Goal: Information Seeking & Learning: Learn about a topic

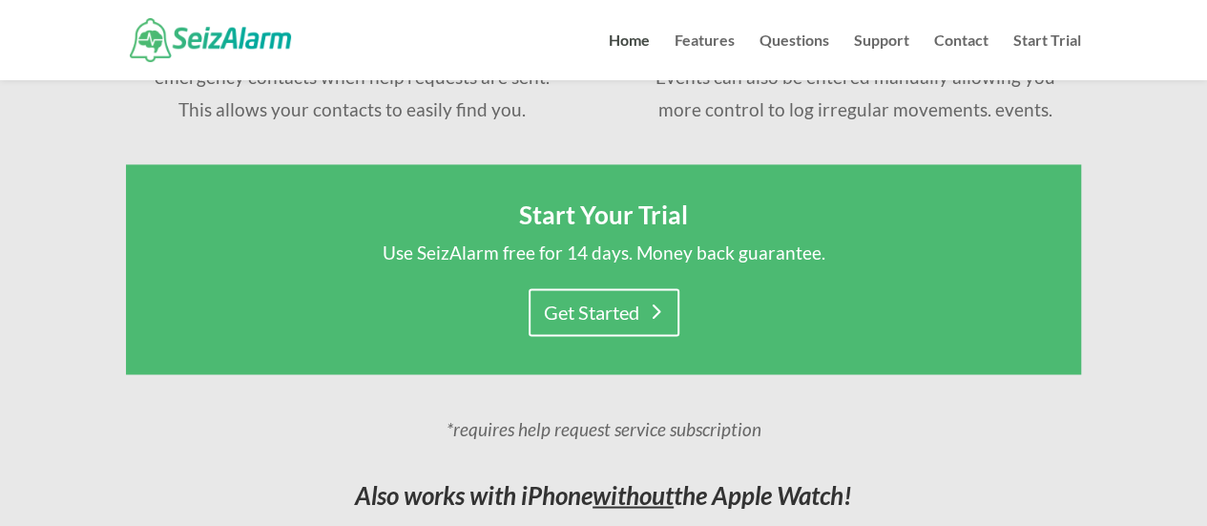
scroll to position [1440, 0]
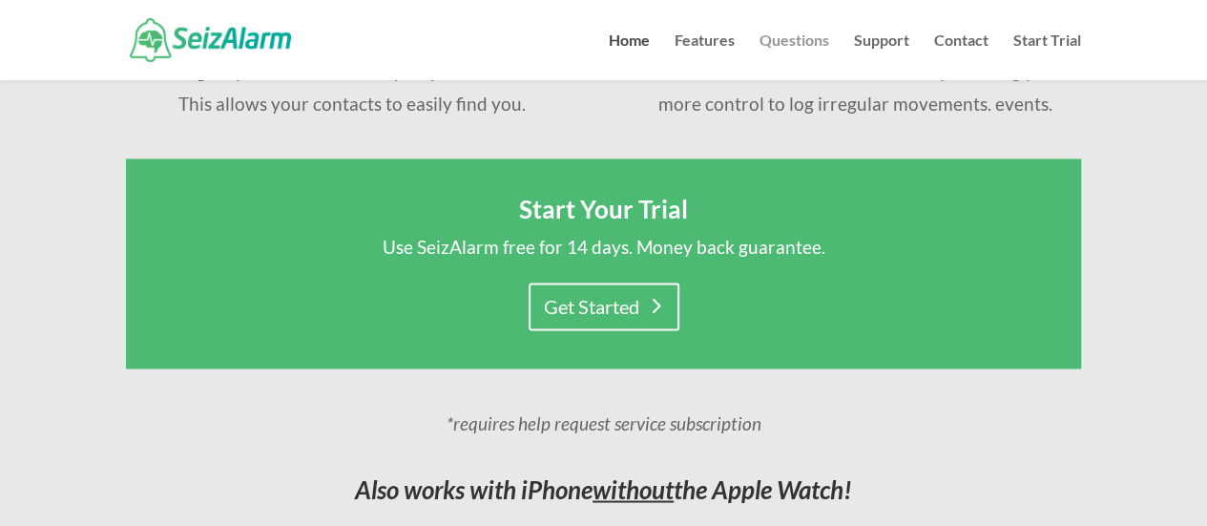
click at [798, 35] on link "Questions" at bounding box center [794, 56] width 70 height 47
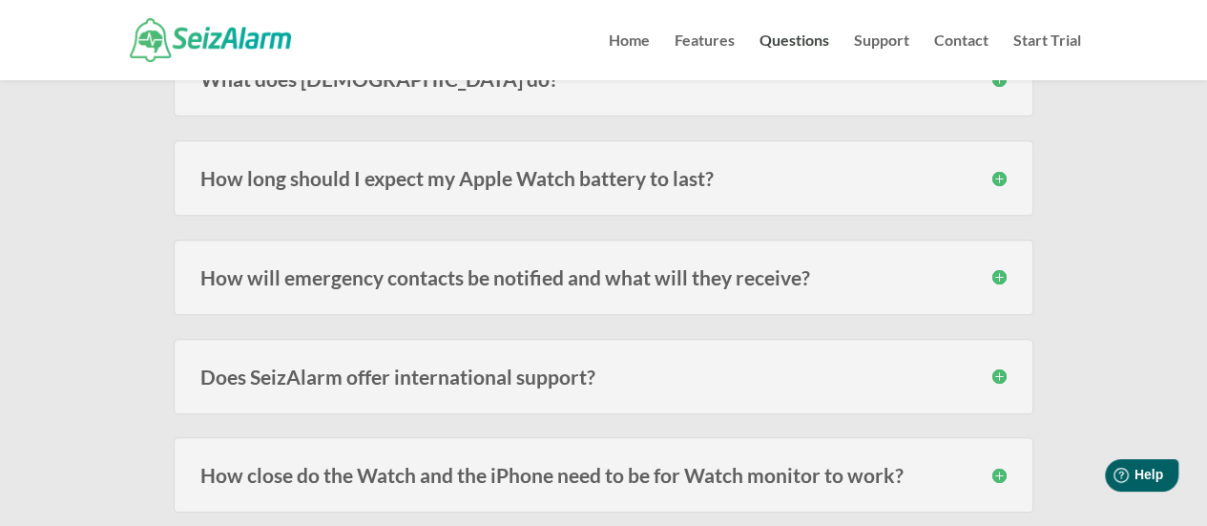
scroll to position [347, 0]
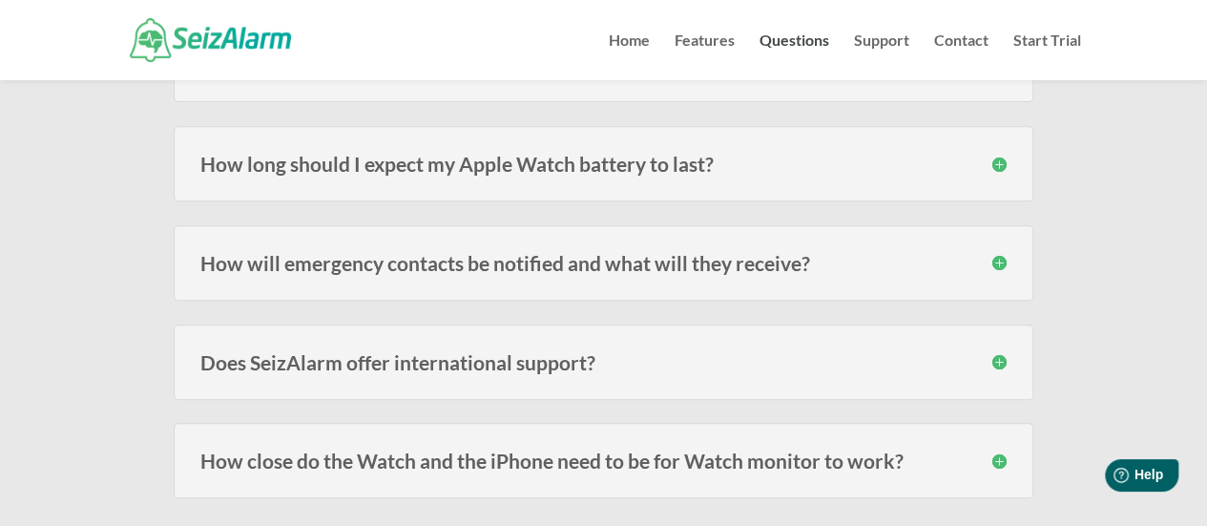
click at [701, 166] on h3 "How long should I expect my Apple Watch battery to last?" at bounding box center [603, 164] width 806 height 20
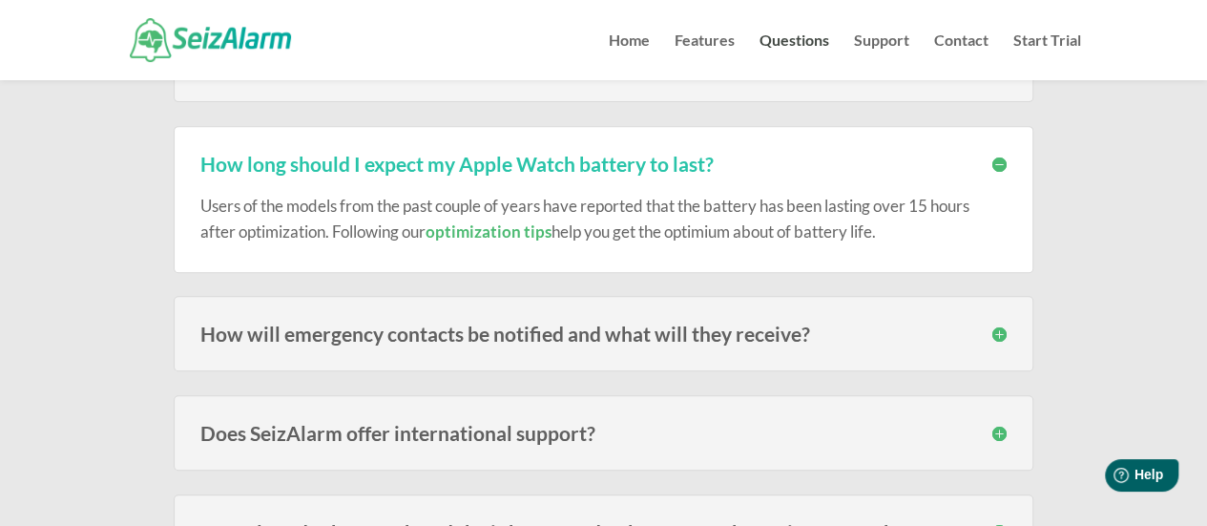
click at [701, 166] on h3 "How long should I expect my Apple Watch battery to last?" at bounding box center [603, 164] width 806 height 20
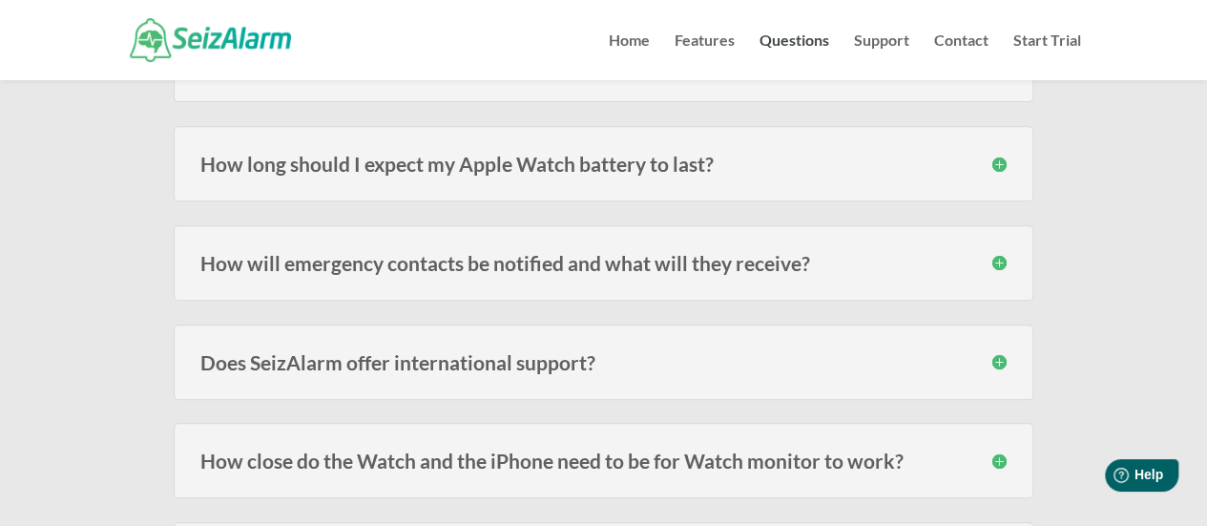
click at [638, 260] on h3 "How will emergency contacts be notified and what will they receive?" at bounding box center [603, 263] width 806 height 20
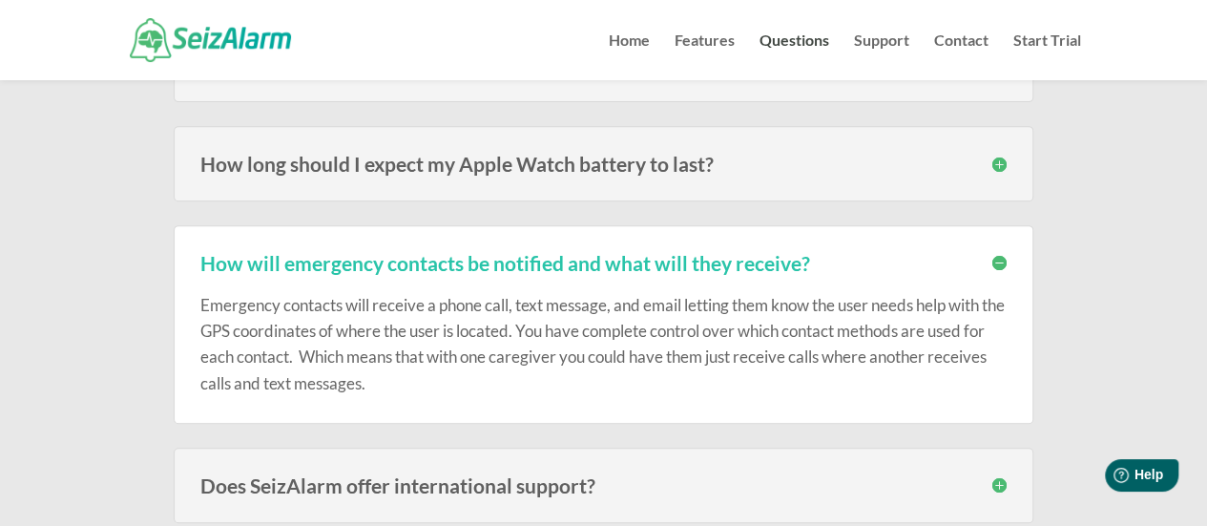
click at [638, 260] on h3 "How will emergency contacts be notified and what will they receive?" at bounding box center [603, 263] width 806 height 20
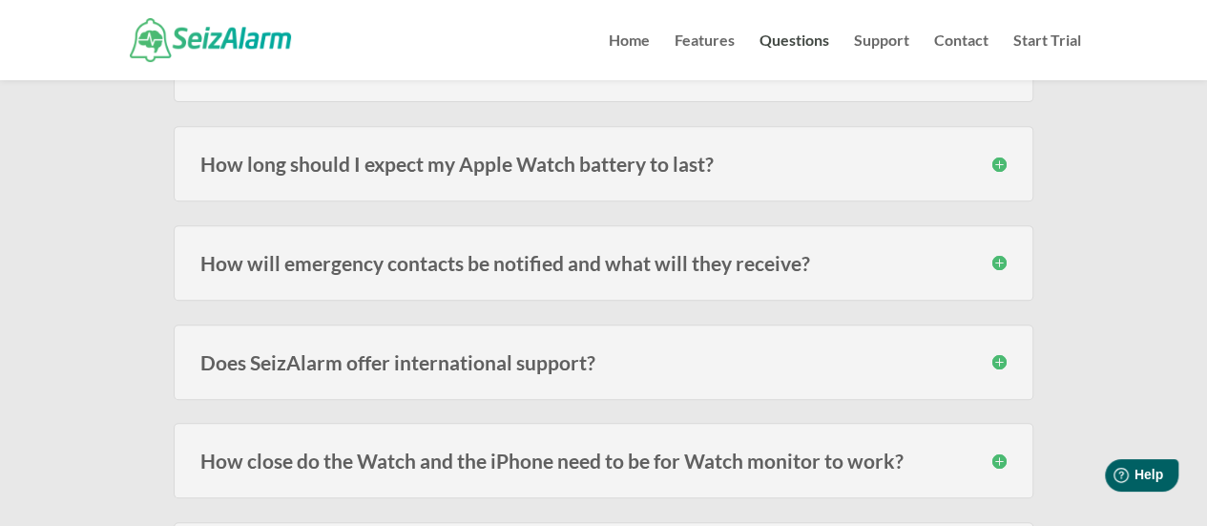
click at [643, 456] on h3 "How close do the Watch and the iPhone need to be for Watch monitor to work?" at bounding box center [603, 460] width 806 height 20
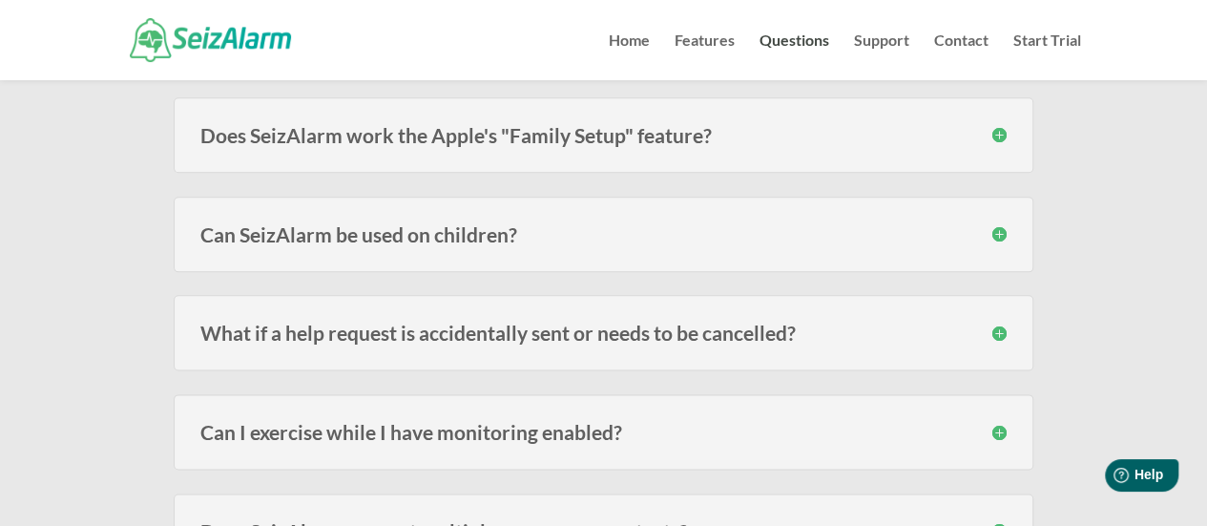
scroll to position [1030, 0]
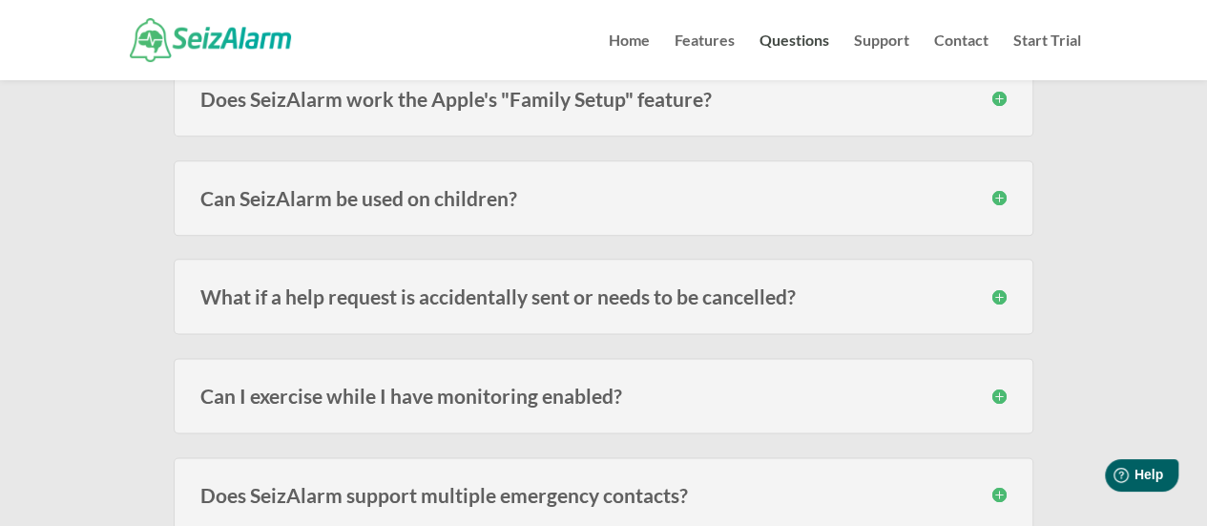
click at [299, 205] on div "Can SeizAlarm be used on children? Yes! We have many subscribers that use the W…" at bounding box center [603, 197] width 859 height 75
click at [294, 199] on h3 "Can SeizAlarm be used on children?" at bounding box center [603, 198] width 806 height 20
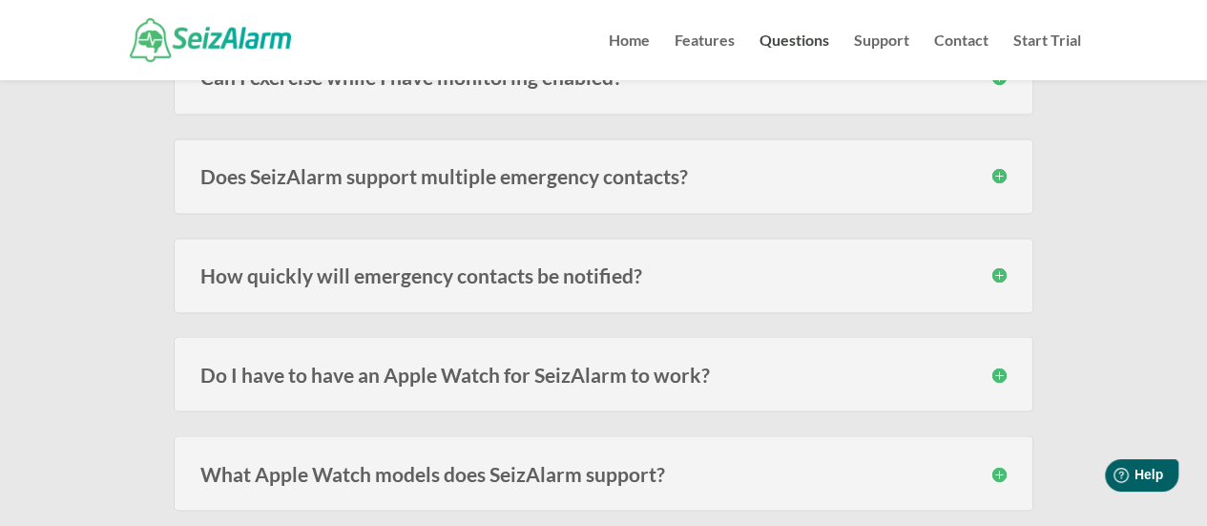
scroll to position [1524, 0]
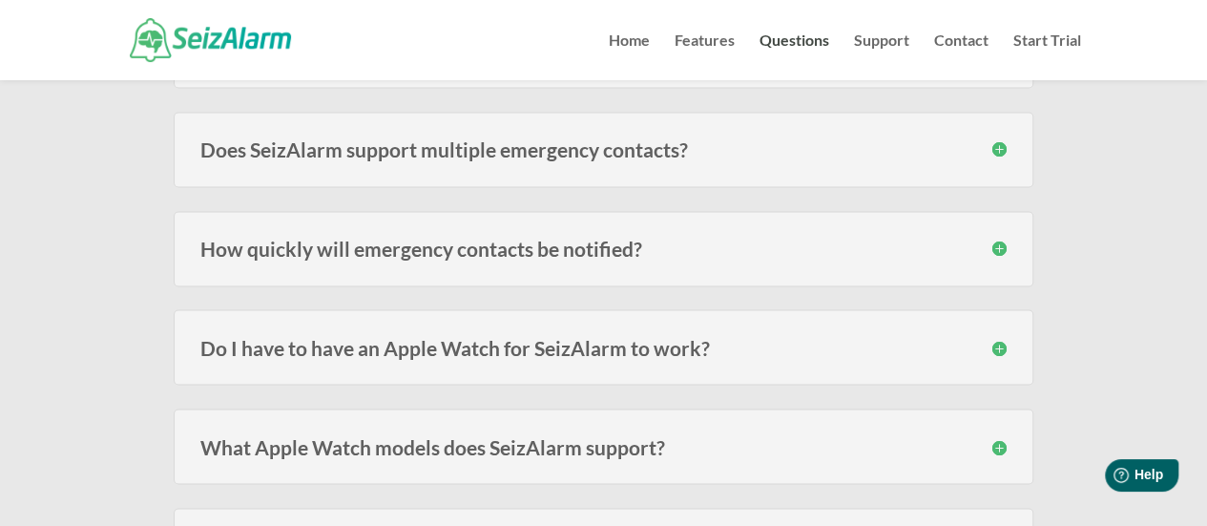
click at [641, 341] on h3 "Do I have to have an Apple Watch for SeizAlarm to work?" at bounding box center [603, 347] width 806 height 20
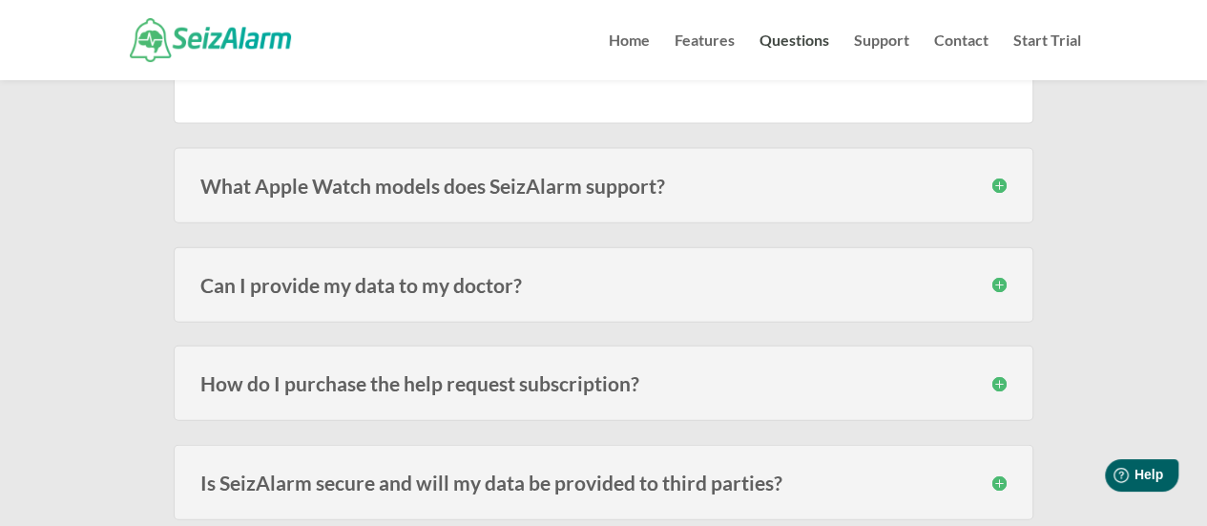
scroll to position [2061, 0]
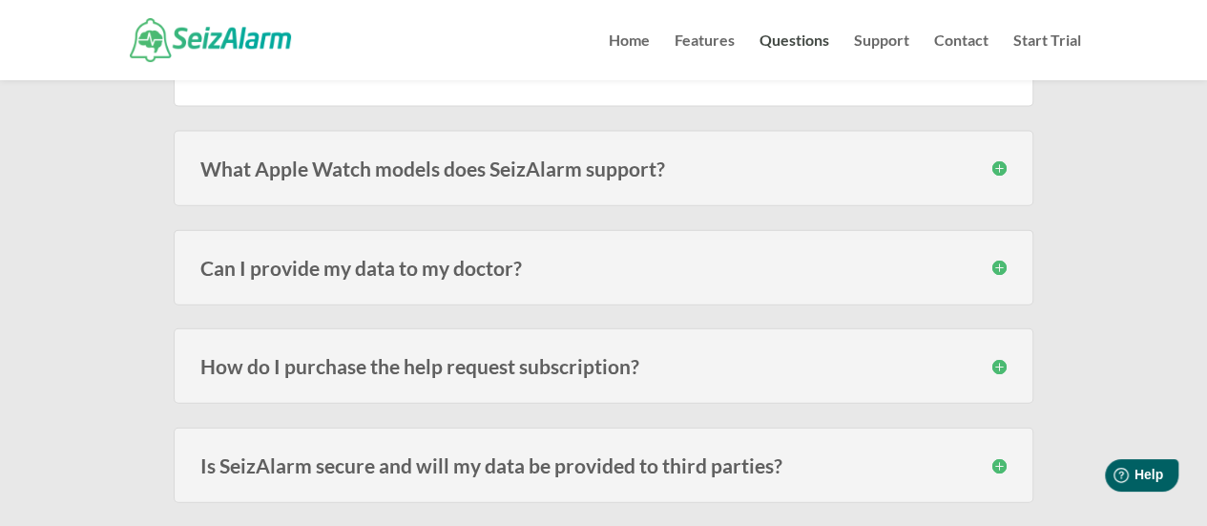
click at [527, 158] on h3 "What Apple Watch models does SeizAlarm support?" at bounding box center [603, 168] width 806 height 20
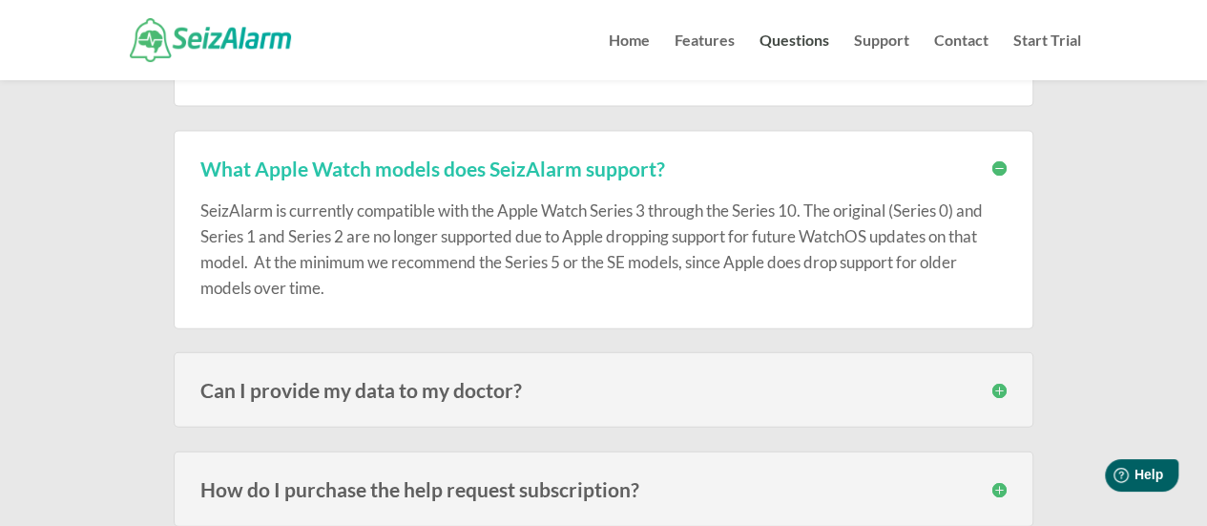
click at [461, 384] on h3 "Can I provide my data to my doctor?" at bounding box center [603, 390] width 806 height 20
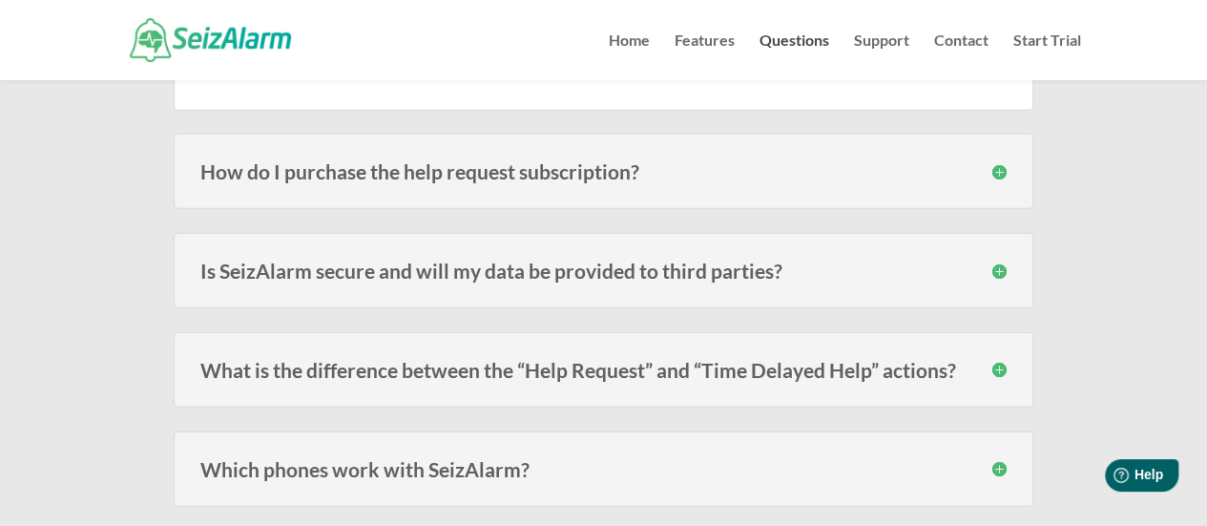
scroll to position [2448, 0]
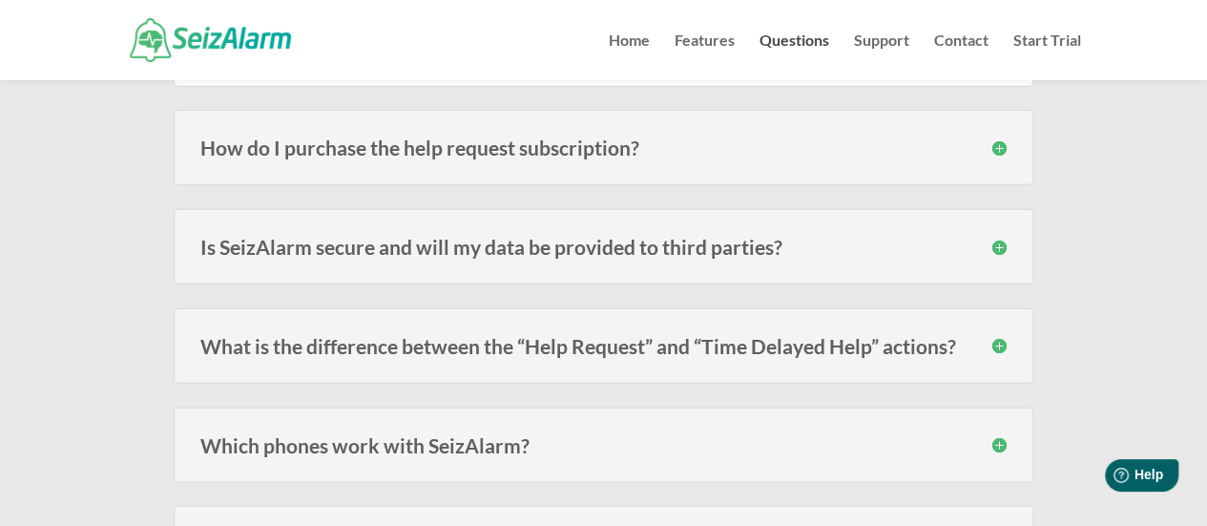
click at [497, 137] on h3 "How do I purchase the help request subscription?" at bounding box center [603, 147] width 806 height 20
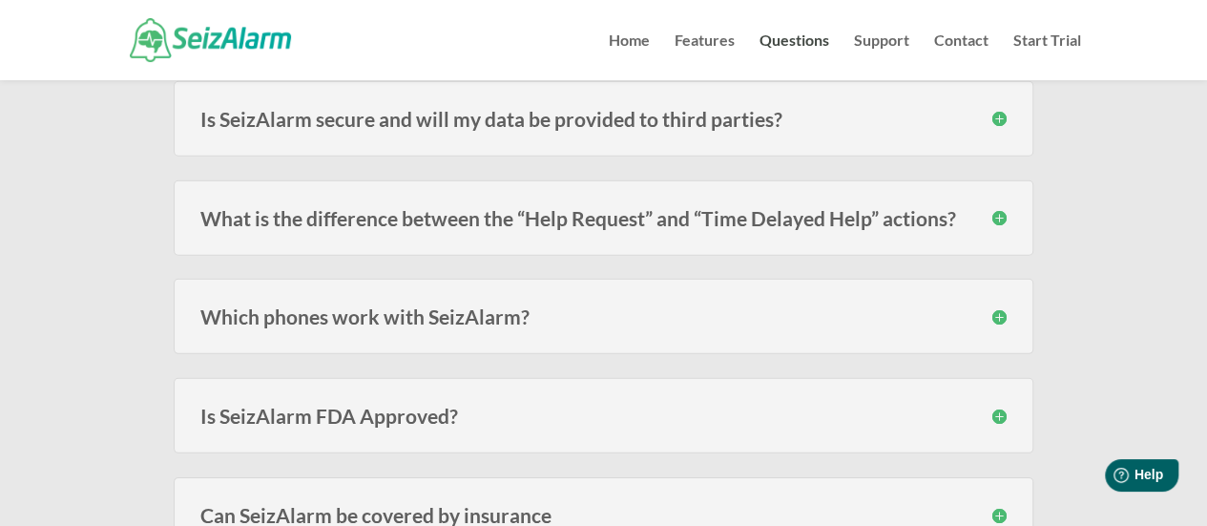
scroll to position [2759, 0]
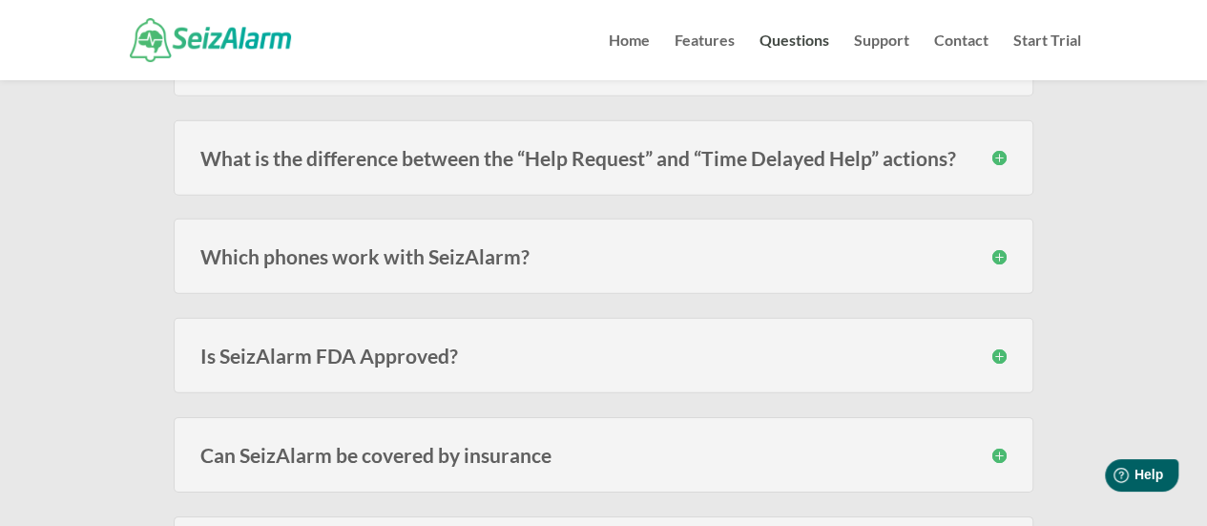
click at [419, 246] on h3 "Which phones work with SeizAlarm?" at bounding box center [603, 256] width 806 height 20
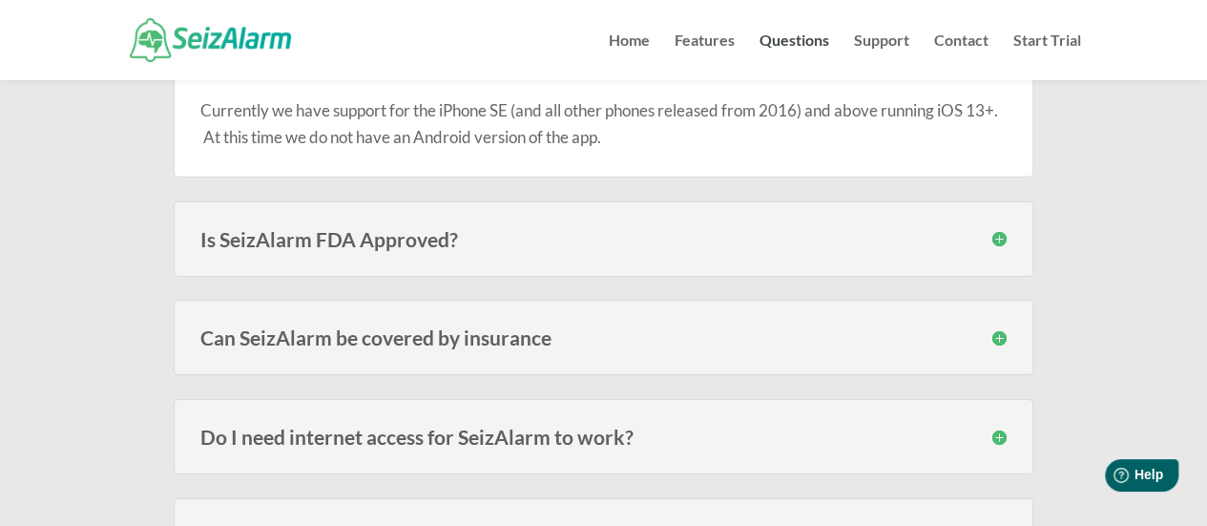
scroll to position [3070, 0]
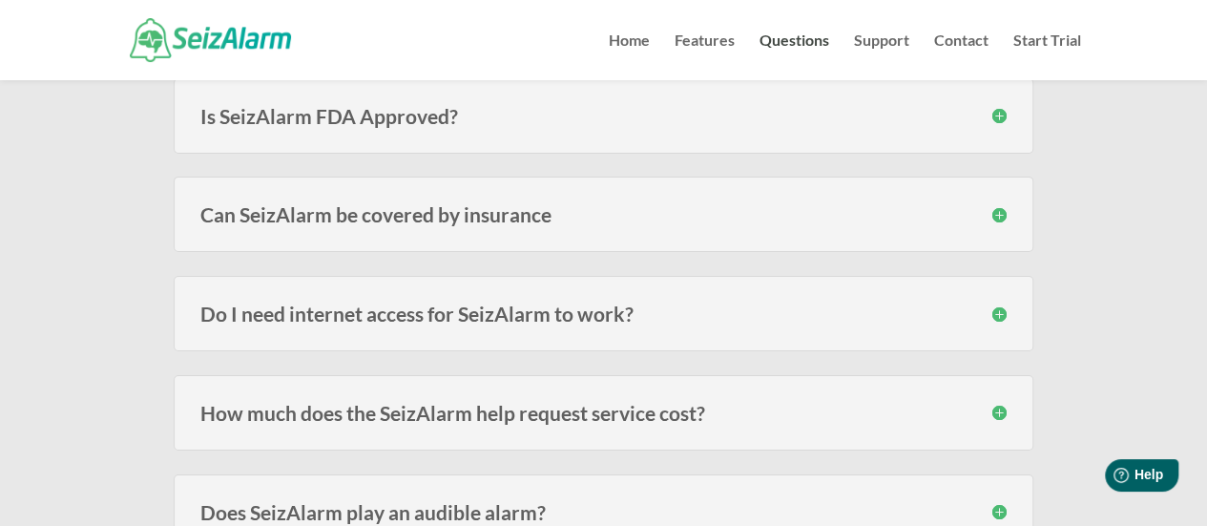
click at [530, 303] on h3 "Do I need internet access for SeizAlarm to work?" at bounding box center [603, 313] width 806 height 20
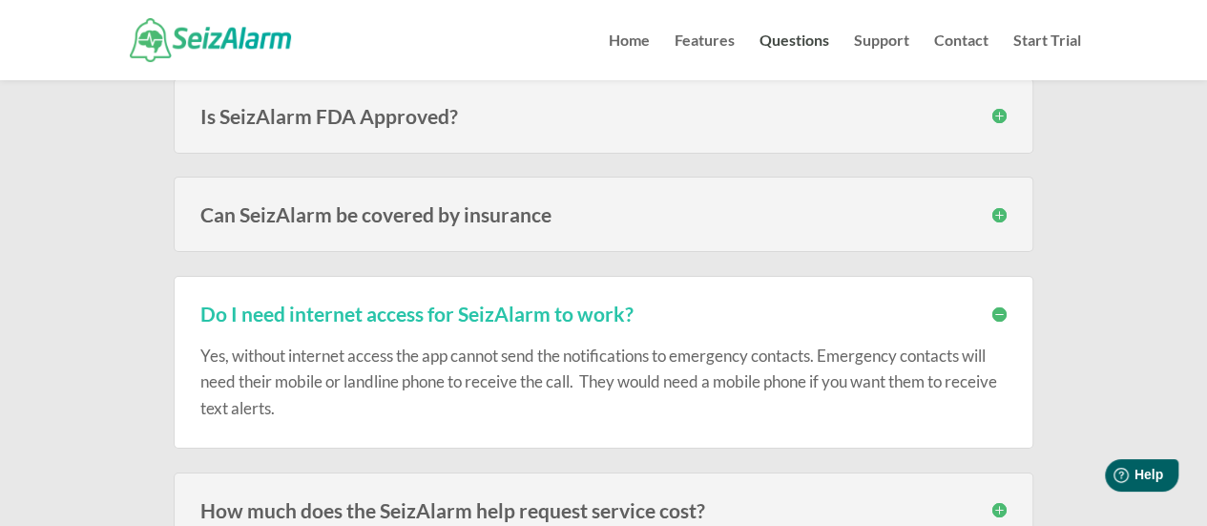
click at [404, 204] on h3 "Can SeizAlarm be covered by insurance" at bounding box center [603, 214] width 806 height 20
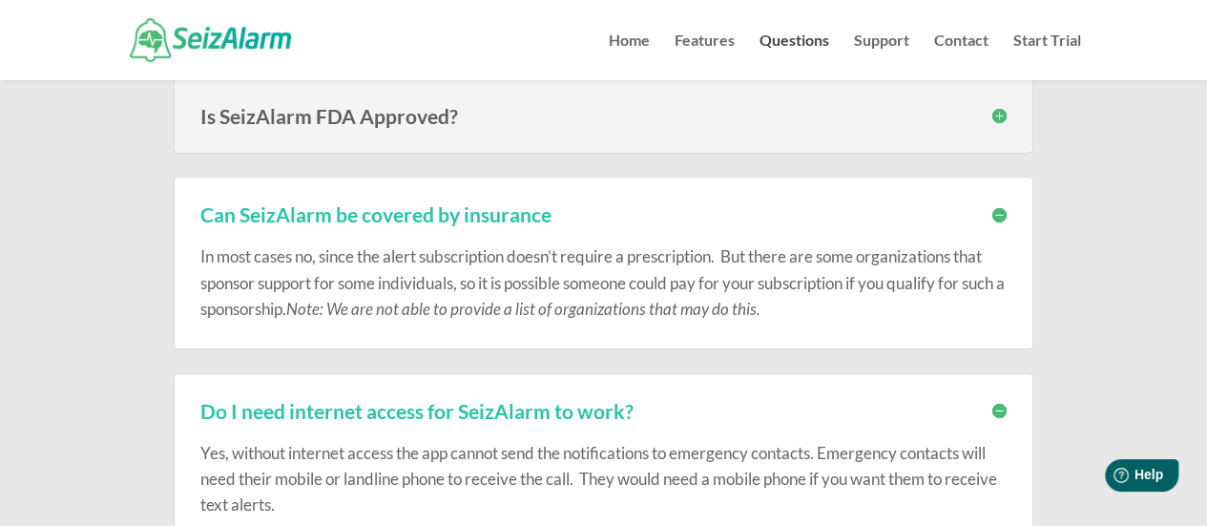
click at [406, 204] on h3 "Can SeizAlarm be covered by insurance" at bounding box center [603, 214] width 806 height 20
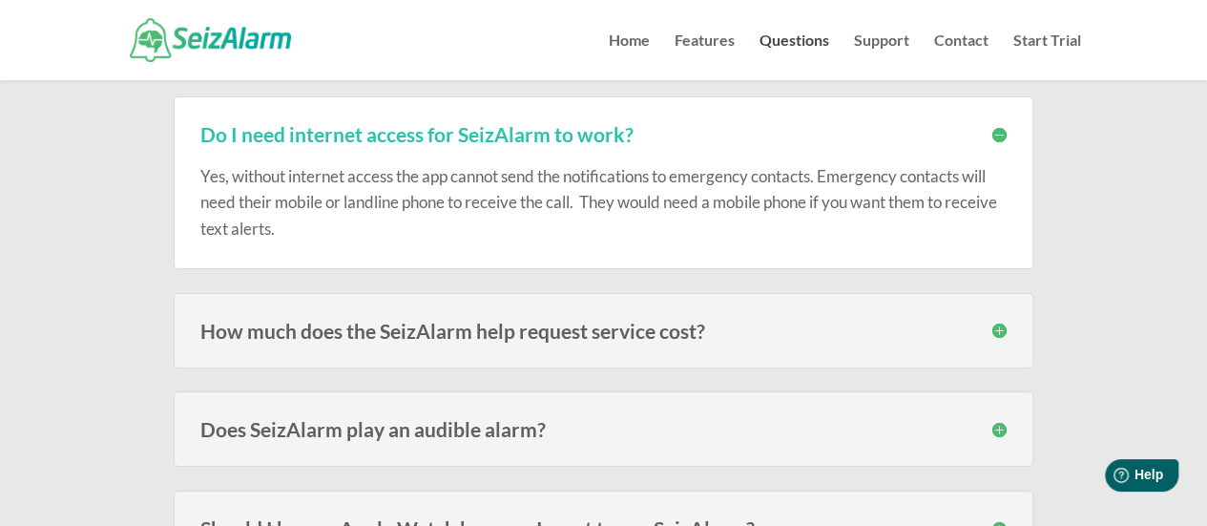
scroll to position [3261, 0]
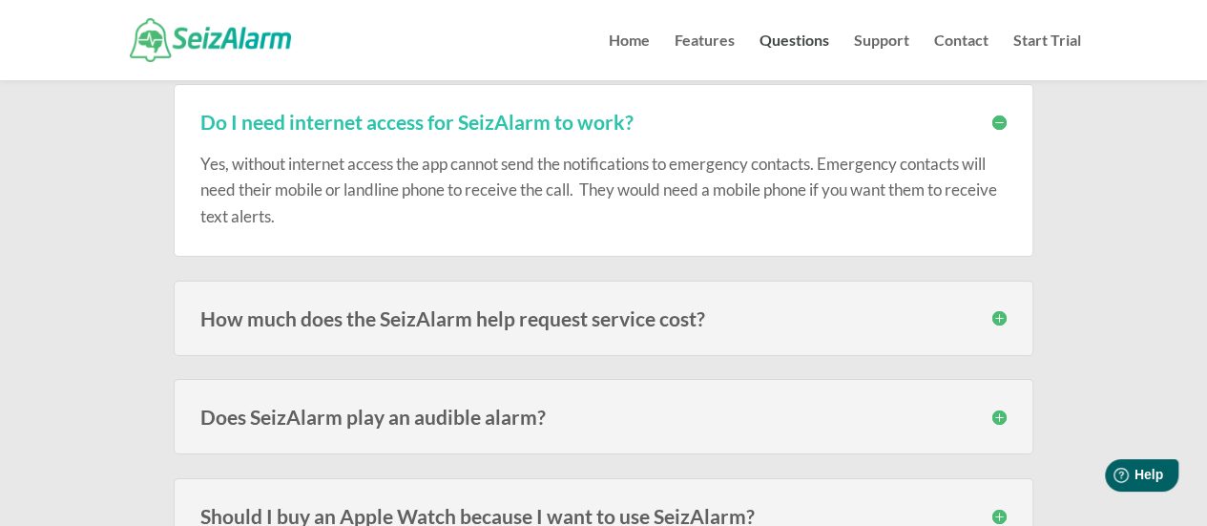
click at [482, 308] on h3 "How much does the SeizAlarm help request service cost?" at bounding box center [603, 318] width 806 height 20
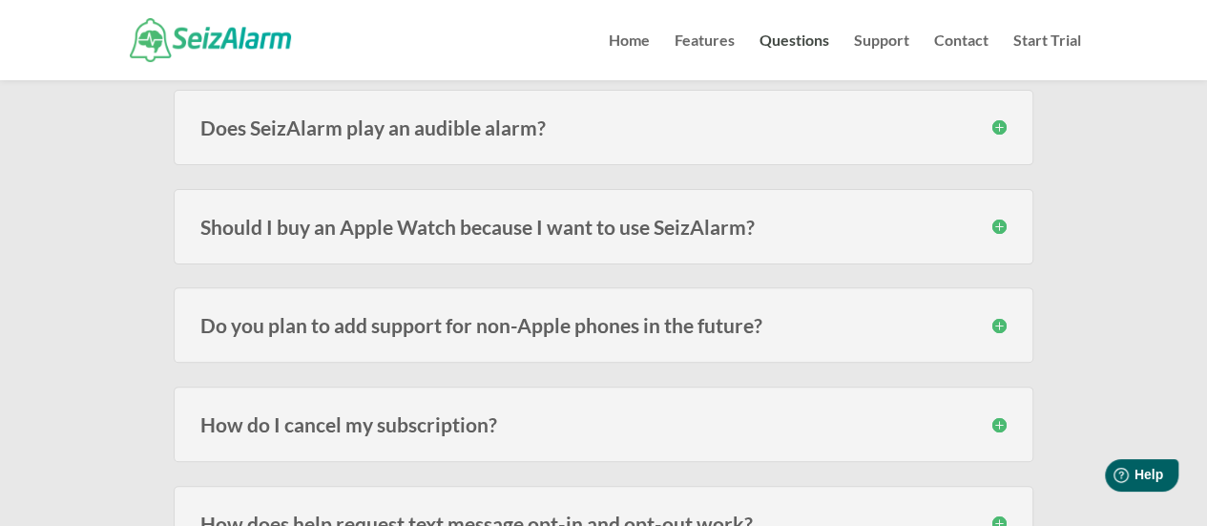
scroll to position [3791, 0]
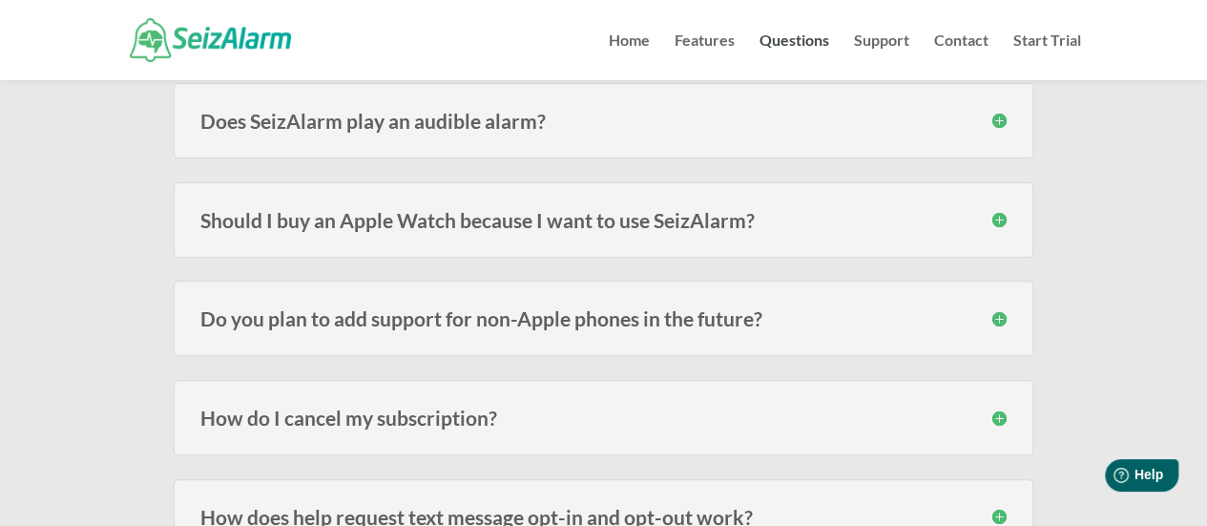
click at [538, 215] on h3 "Should I buy an Apple Watch because I want to use SeizAlarm?" at bounding box center [603, 220] width 806 height 20
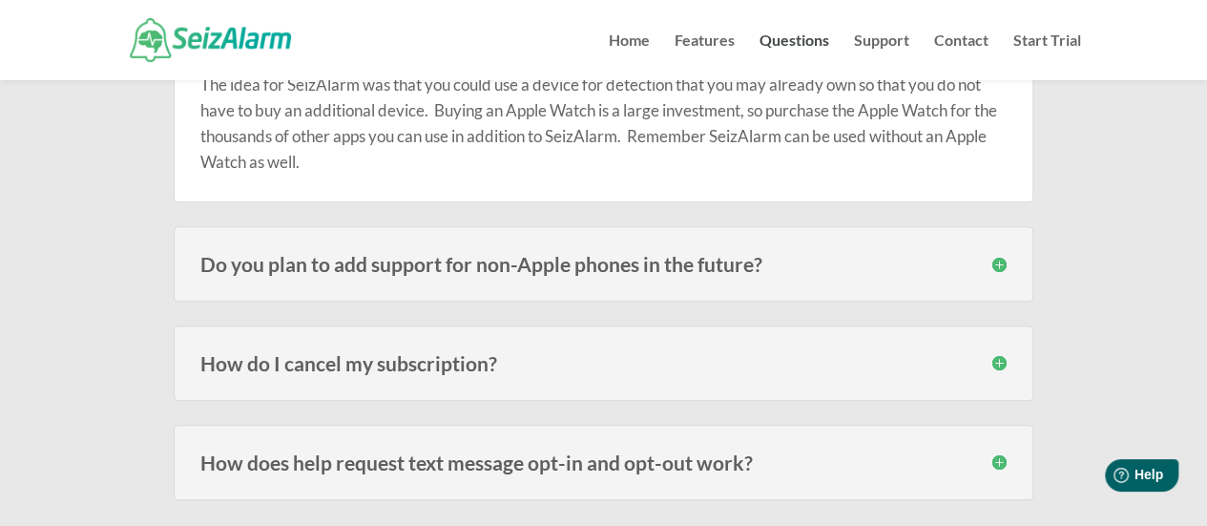
scroll to position [4036, 0]
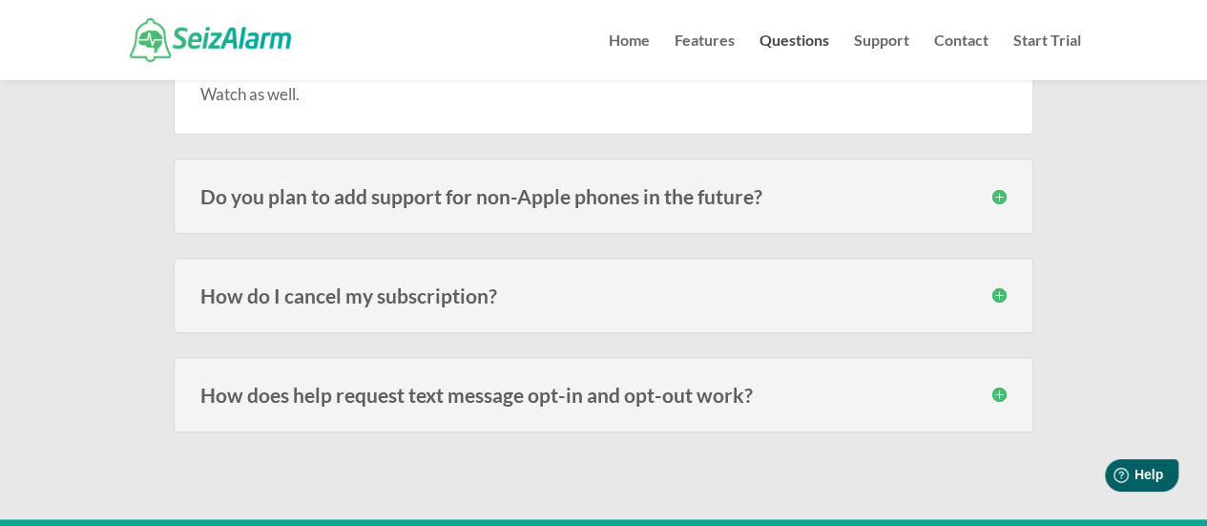
click at [299, 285] on h3 "How do I cancel my subscription?" at bounding box center [603, 295] width 806 height 20
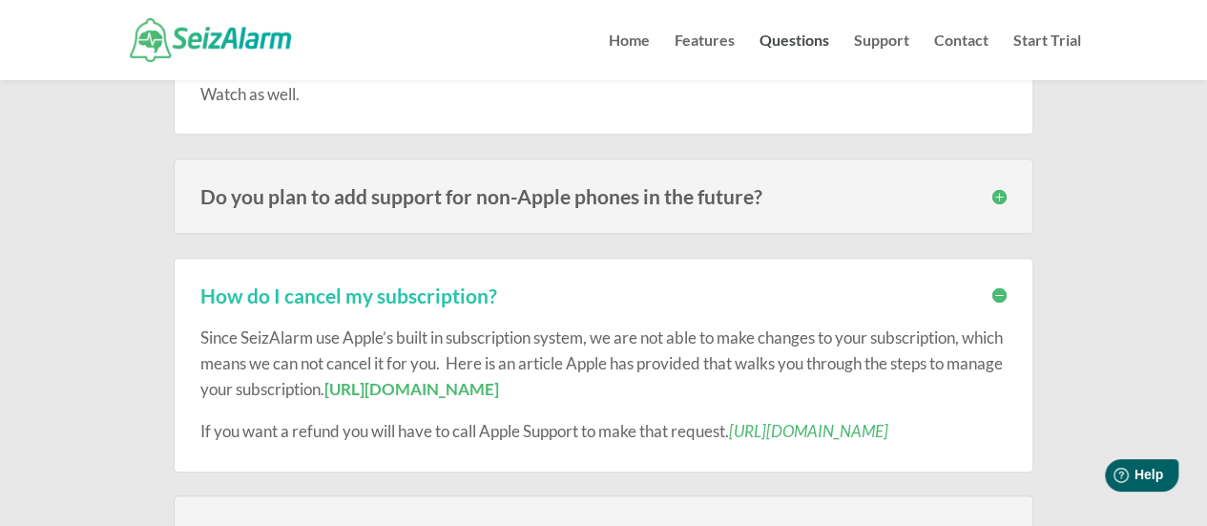
click at [499, 379] on link "[URL][DOMAIN_NAME]" at bounding box center [411, 389] width 175 height 20
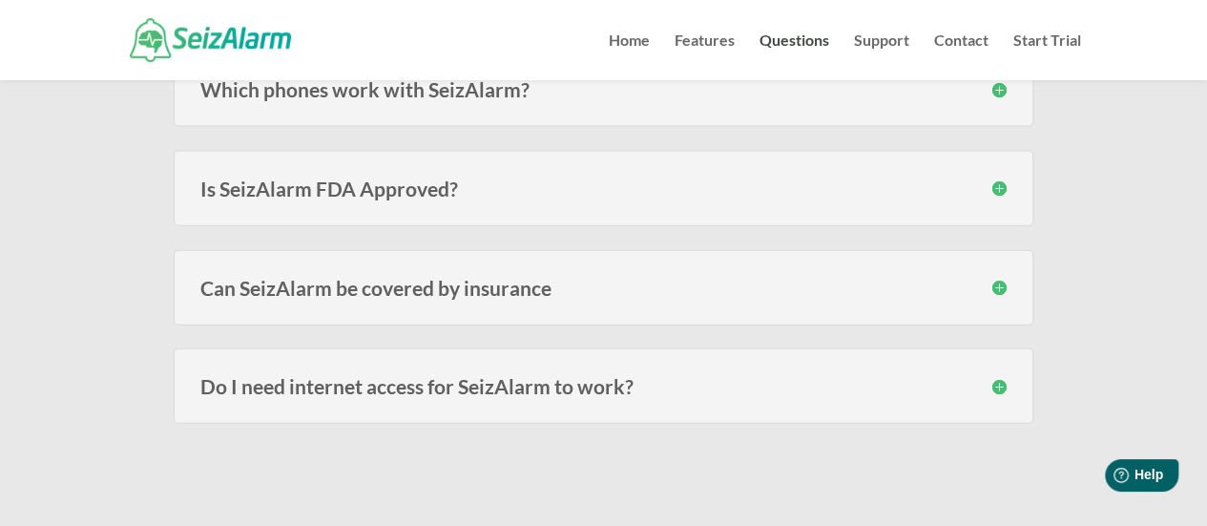
scroll to position [2140, 0]
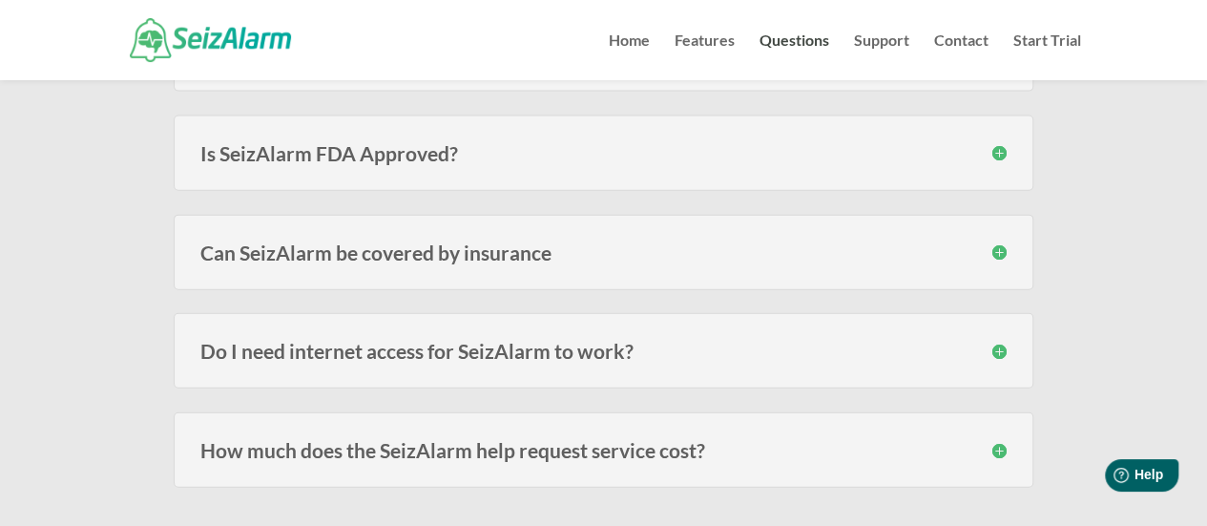
click at [339, 143] on h3 "Is SeizAlarm FDA Approved?" at bounding box center [603, 153] width 806 height 20
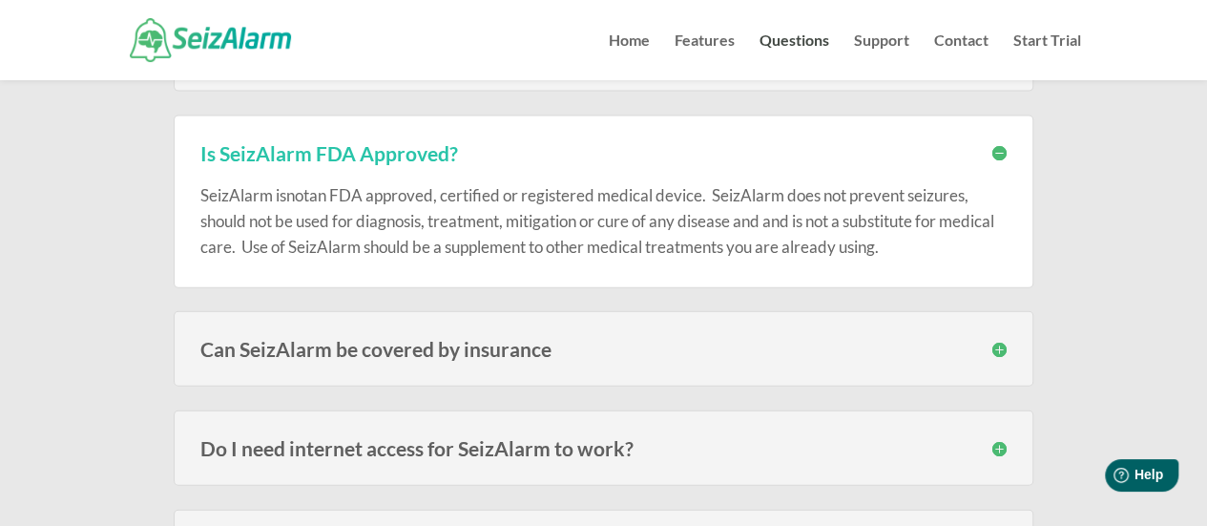
click at [339, 143] on h3 "Is SeizAlarm FDA Approved?" at bounding box center [603, 153] width 806 height 20
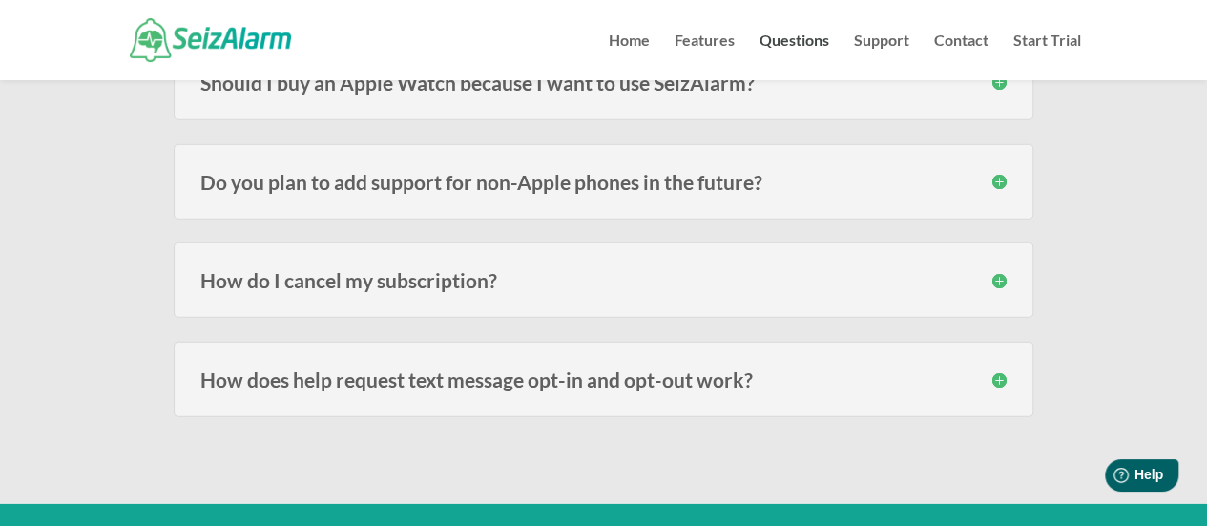
scroll to position [2716, 0]
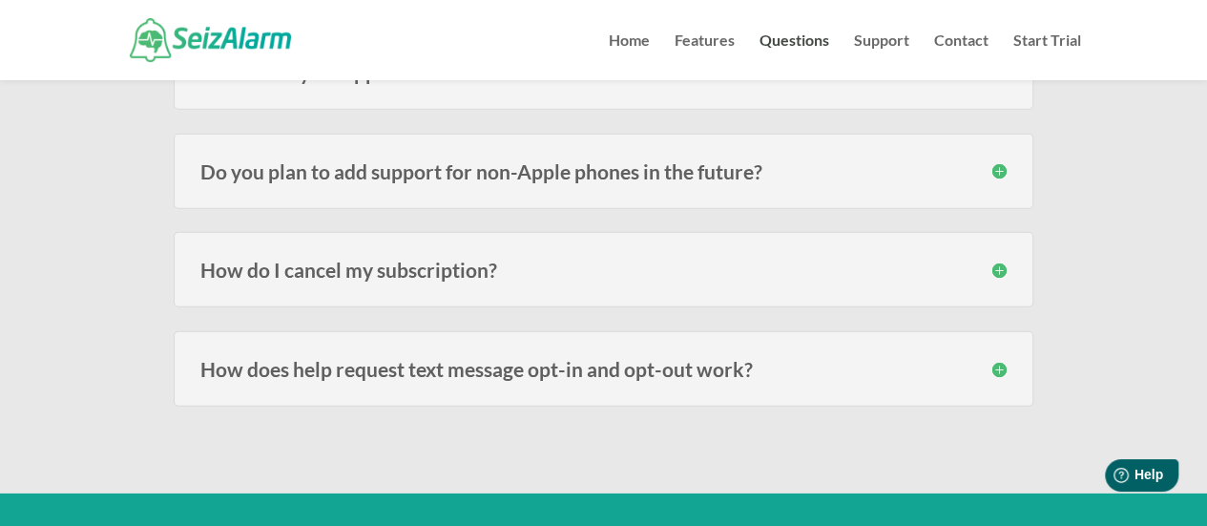
click at [639, 161] on h3 "Do you plan to add support for non-Apple phones in the future?" at bounding box center [603, 171] width 806 height 20
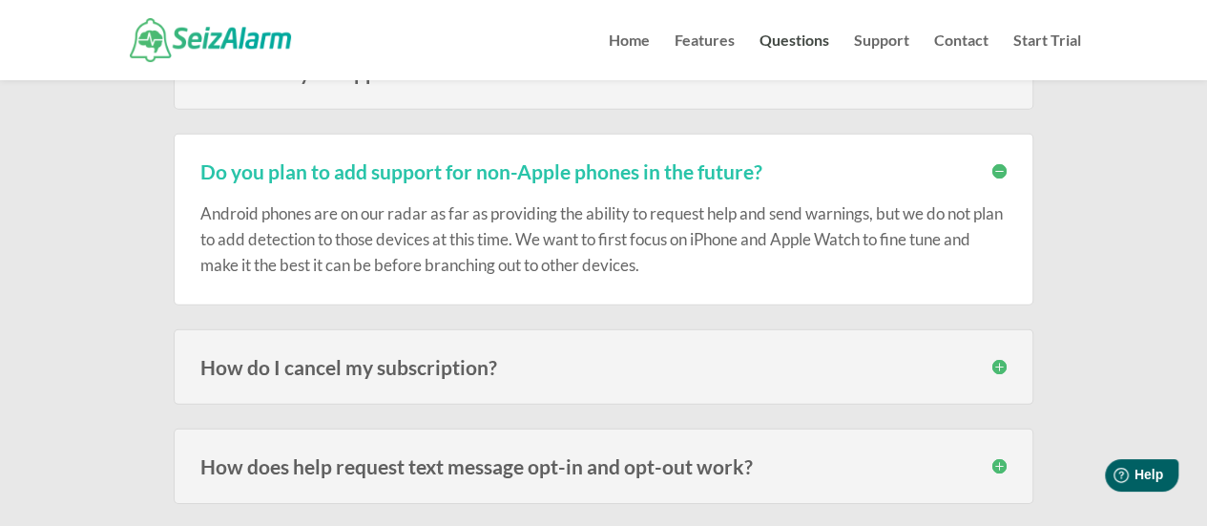
click at [639, 161] on h3 "Do you plan to add support for non-Apple phones in the future?" at bounding box center [603, 171] width 806 height 20
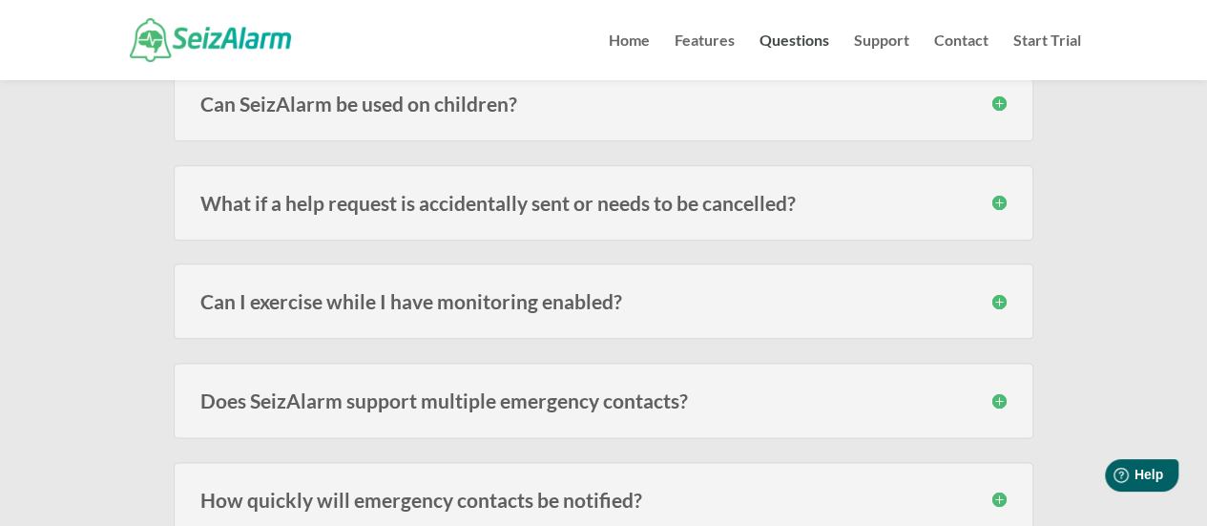
scroll to position [0, 0]
